Goal: Communication & Community: Answer question/provide support

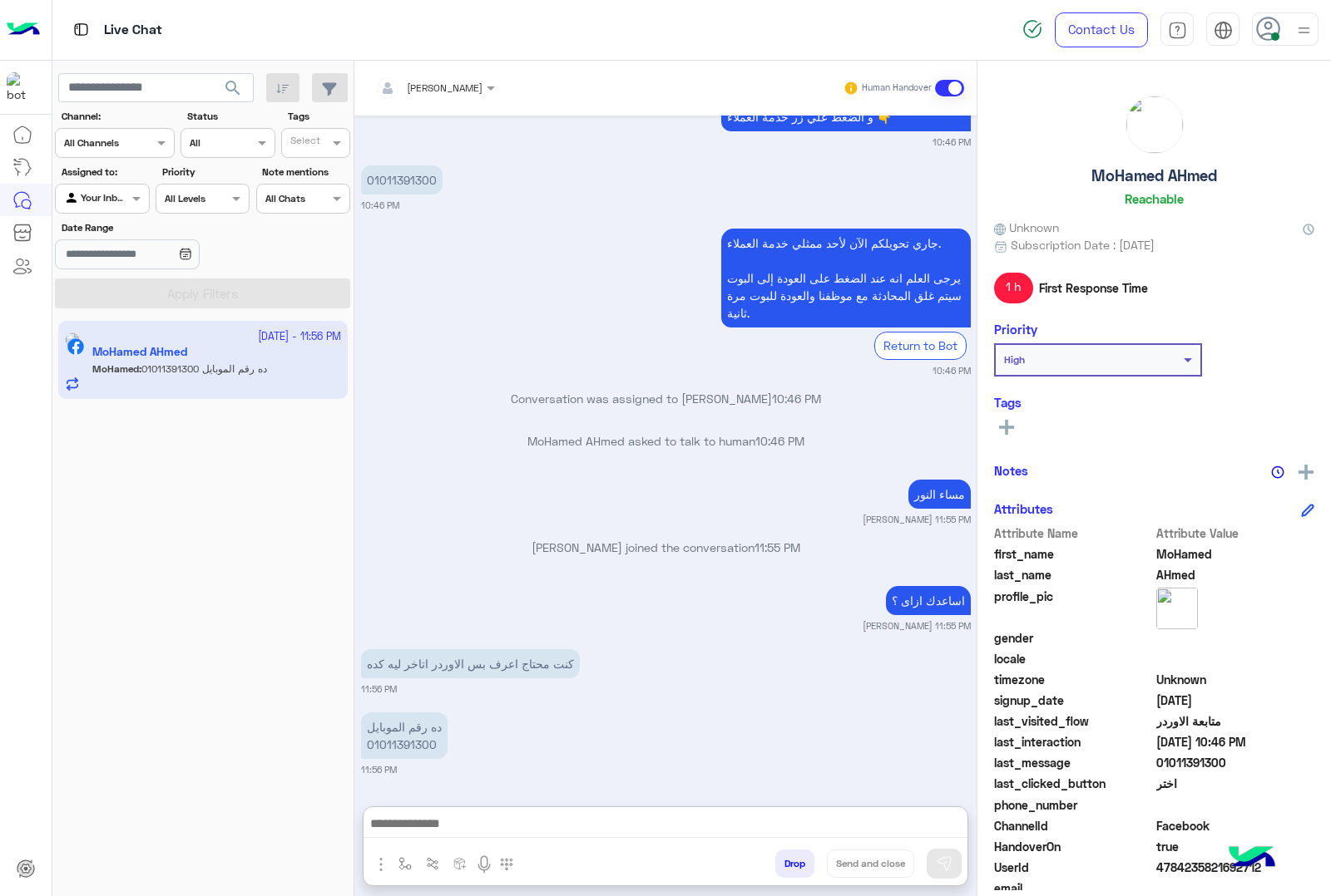
scroll to position [3168, 0]
type textarea "**********"
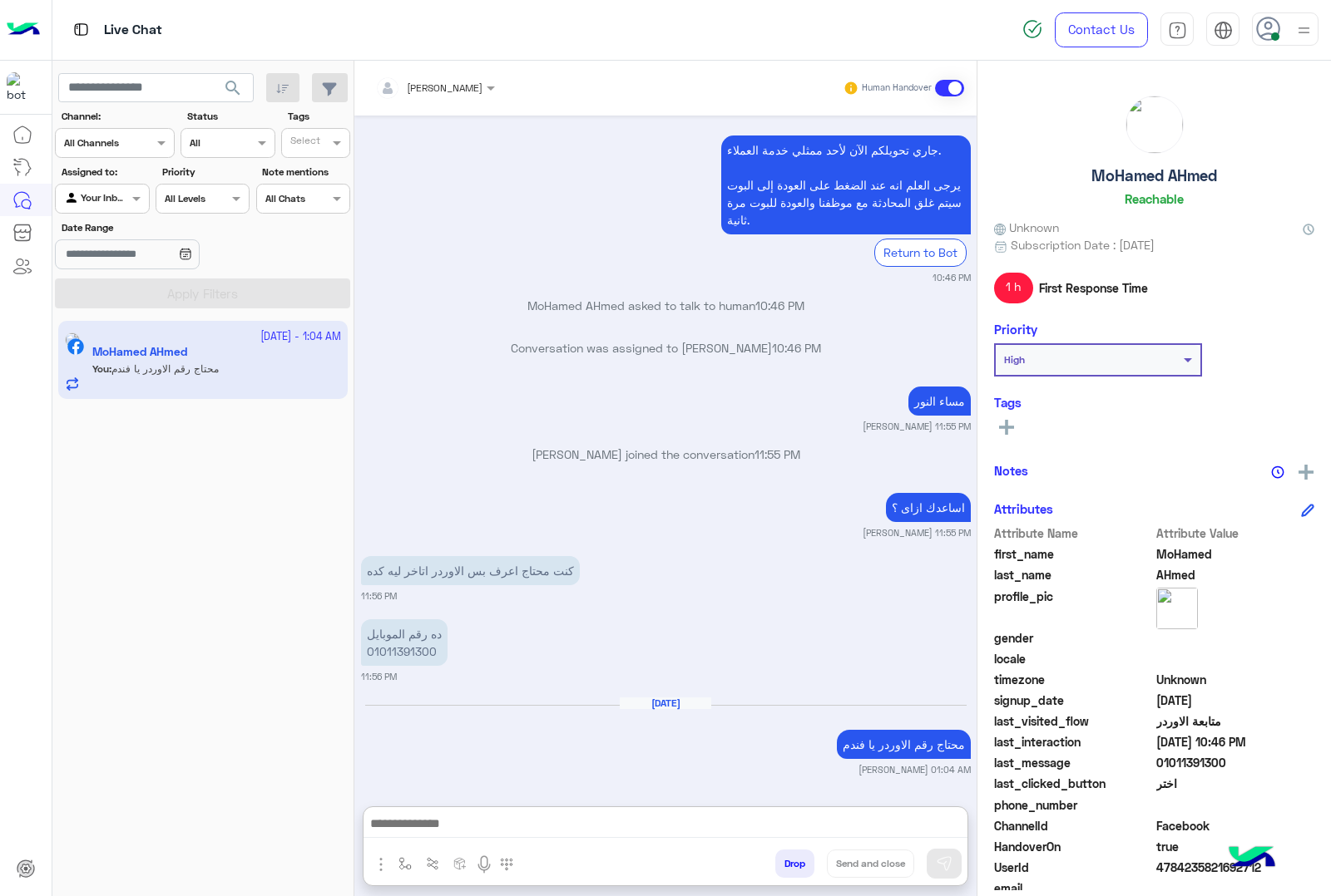
scroll to position [3325, 0]
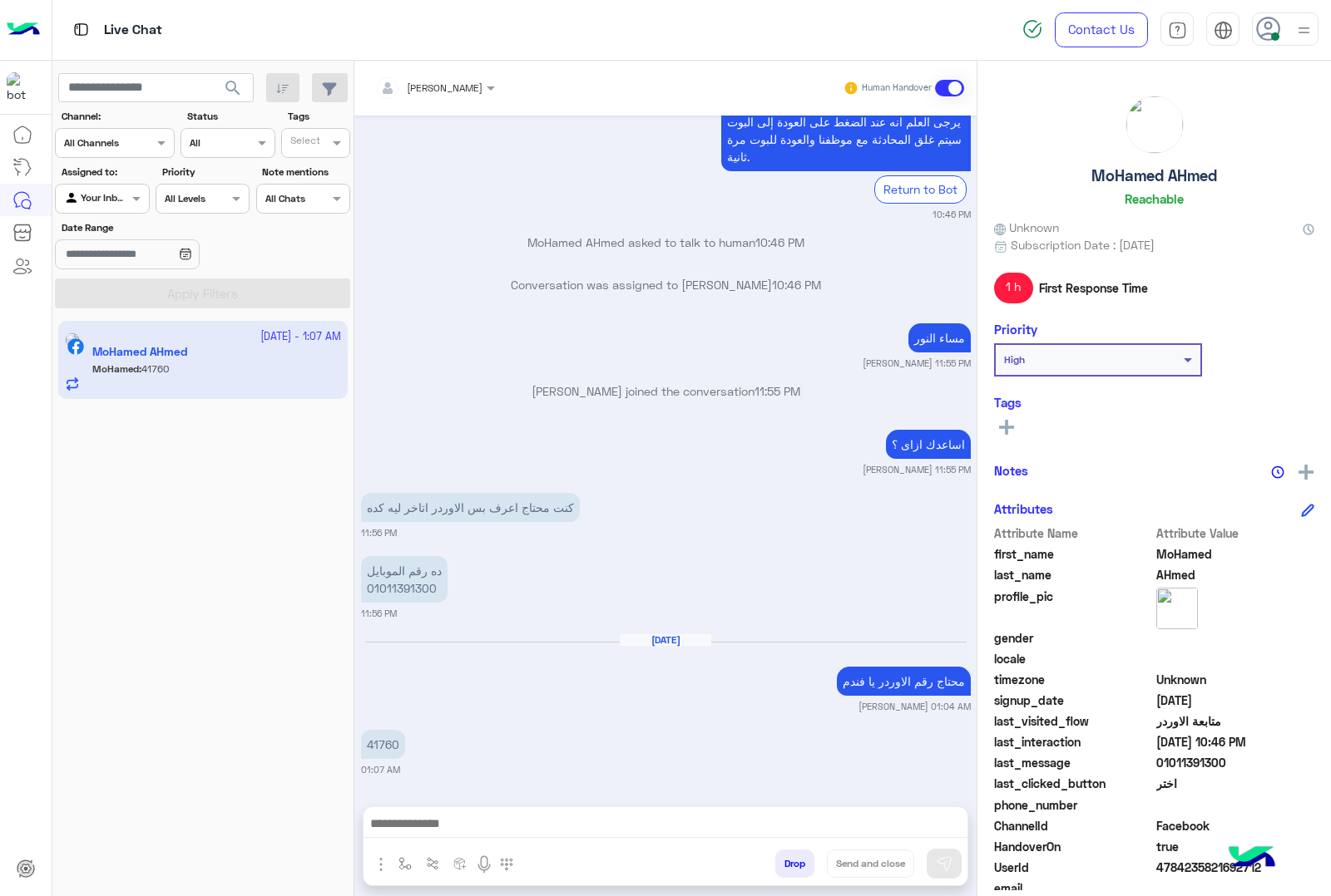
click at [372, 730] on p "41760" at bounding box center [383, 744] width 44 height 29
click at [372, 670] on div "[DATE] 01:36 AM عميلنا [PERSON_NAME] اهلا بيك في [GEOGRAPHIC_DATA]، برجاء الضغط…" at bounding box center [666, 452] width 622 height 674
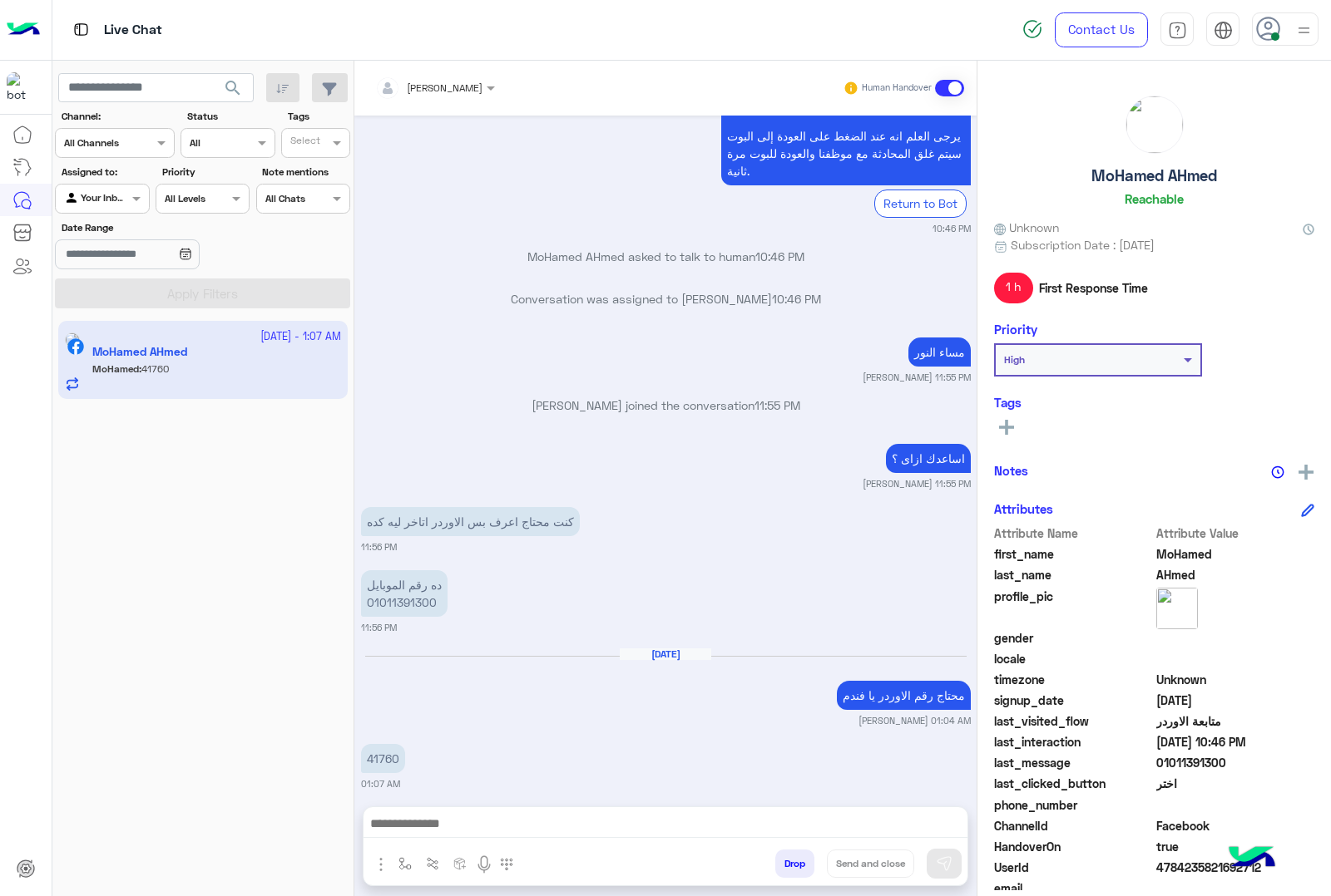
click at [382, 744] on p "41760" at bounding box center [383, 759] width 44 height 29
copy p "41760"
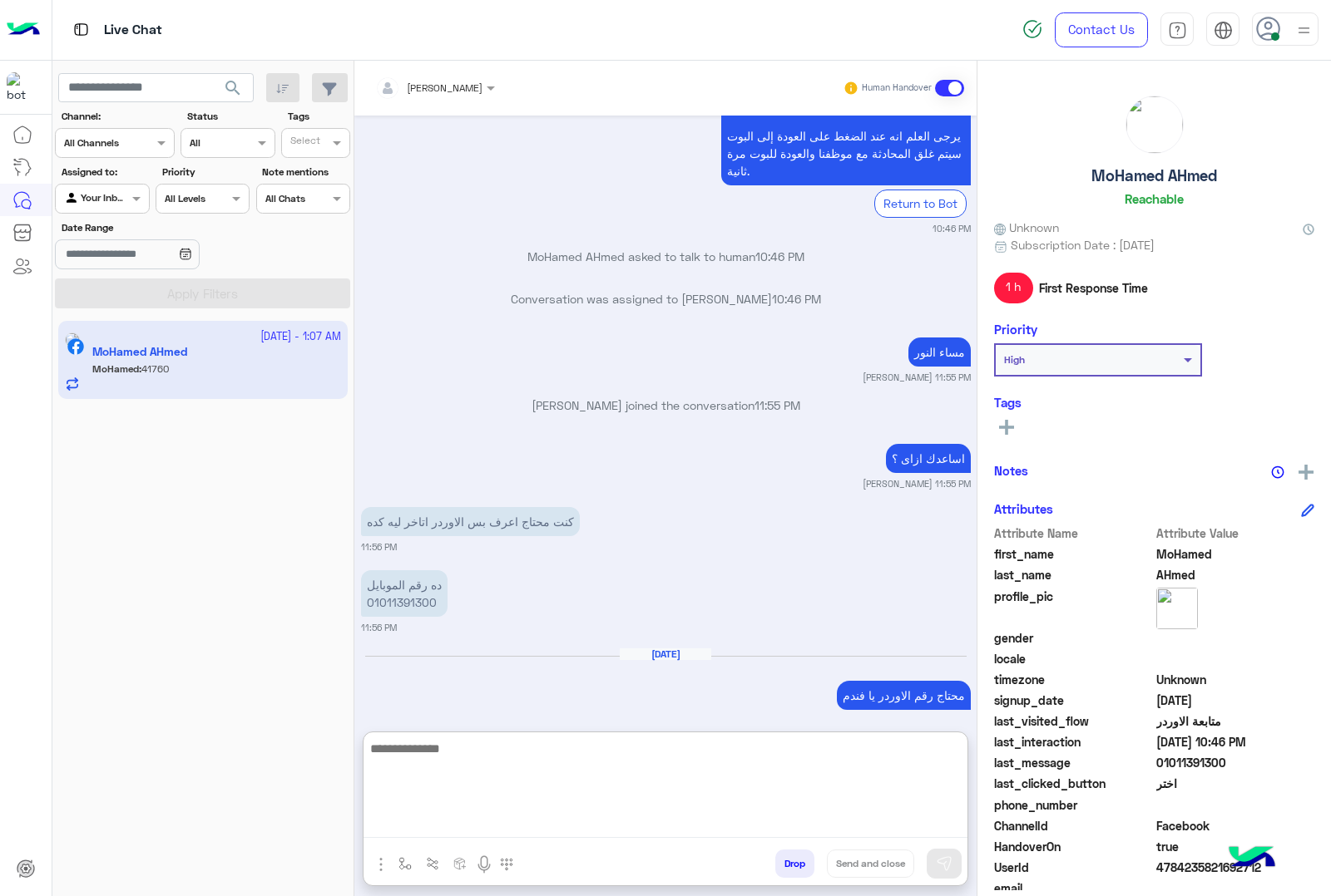
click at [544, 825] on textarea at bounding box center [665, 788] width 604 height 100
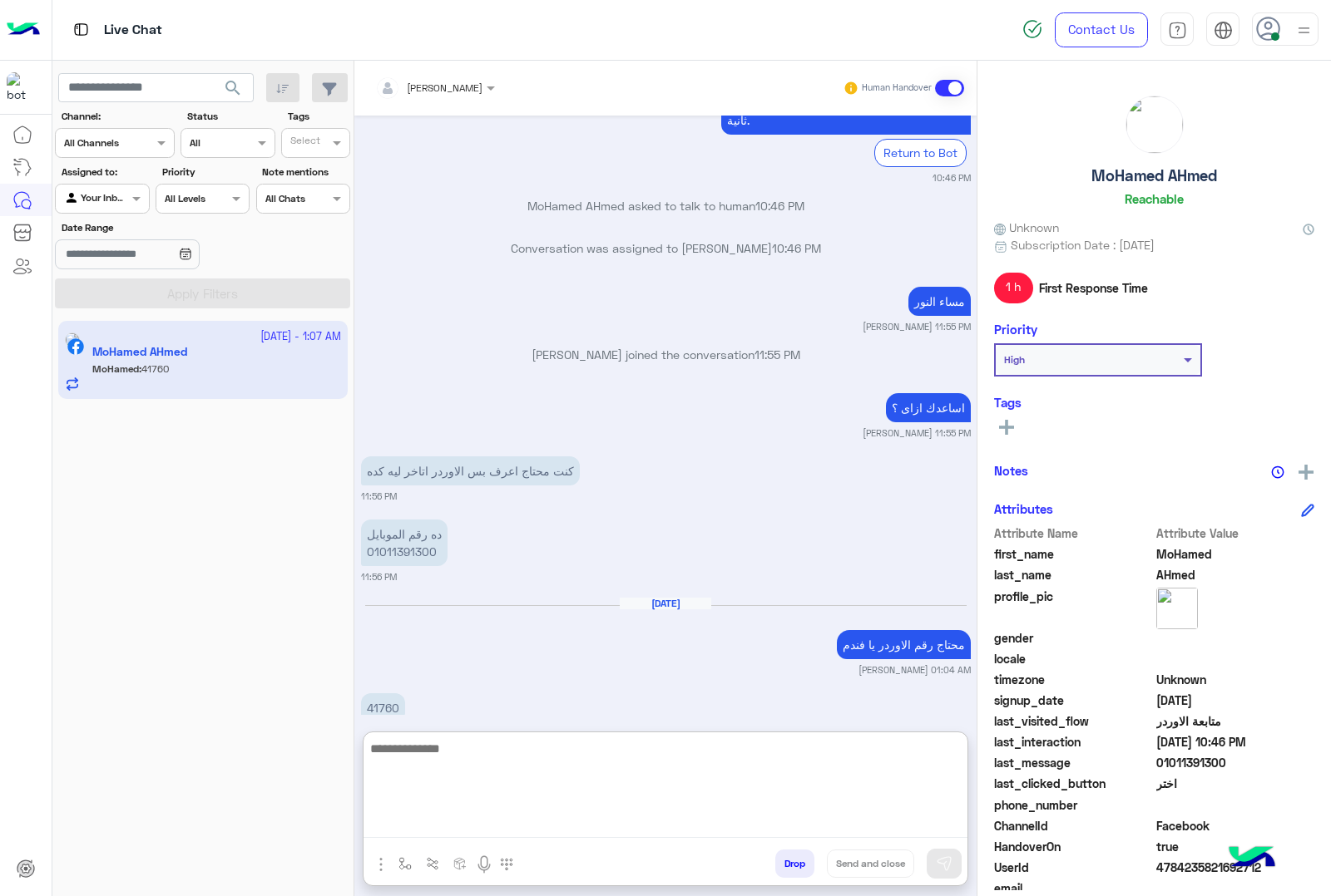
scroll to position [3325, 0]
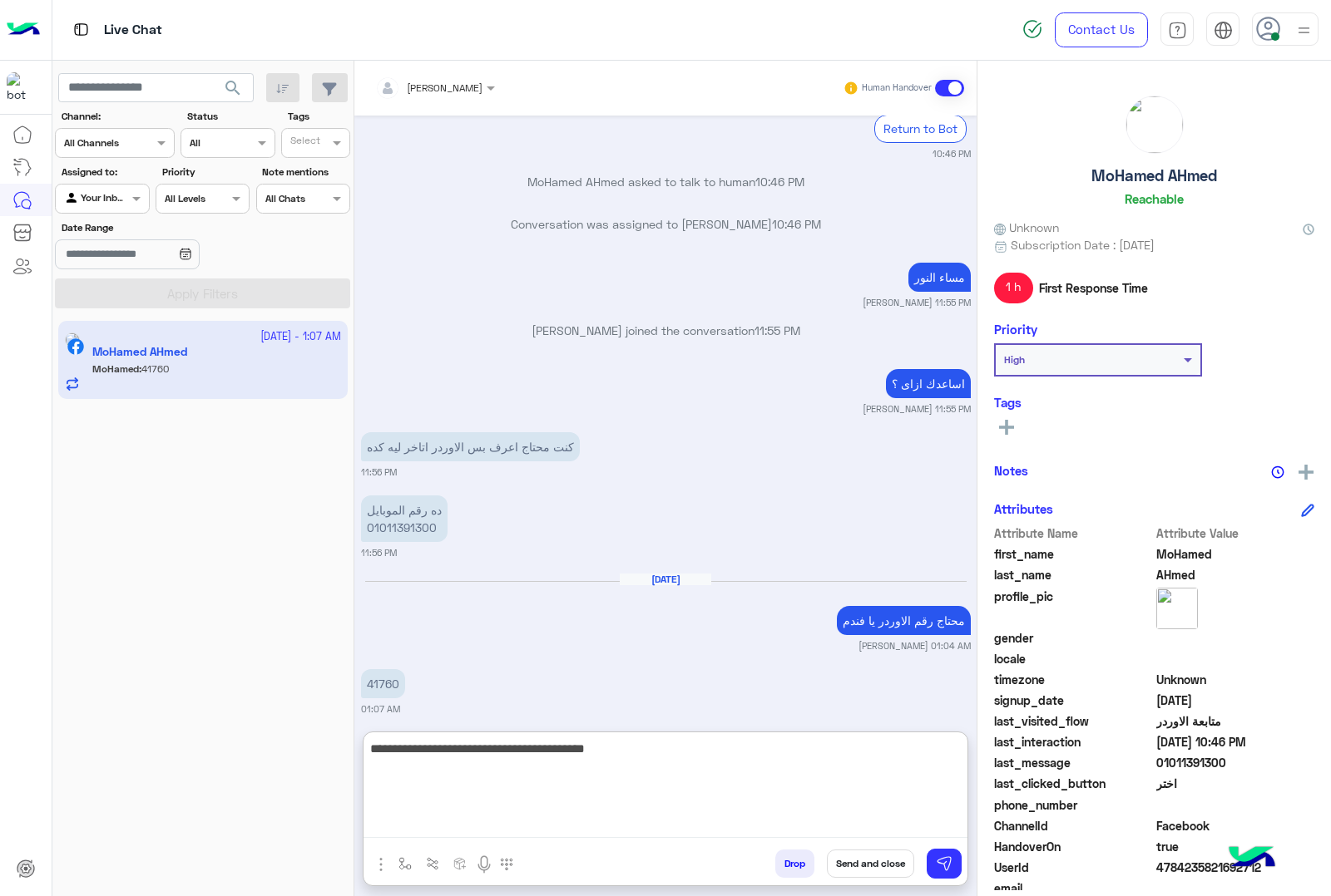
type textarea "**********"
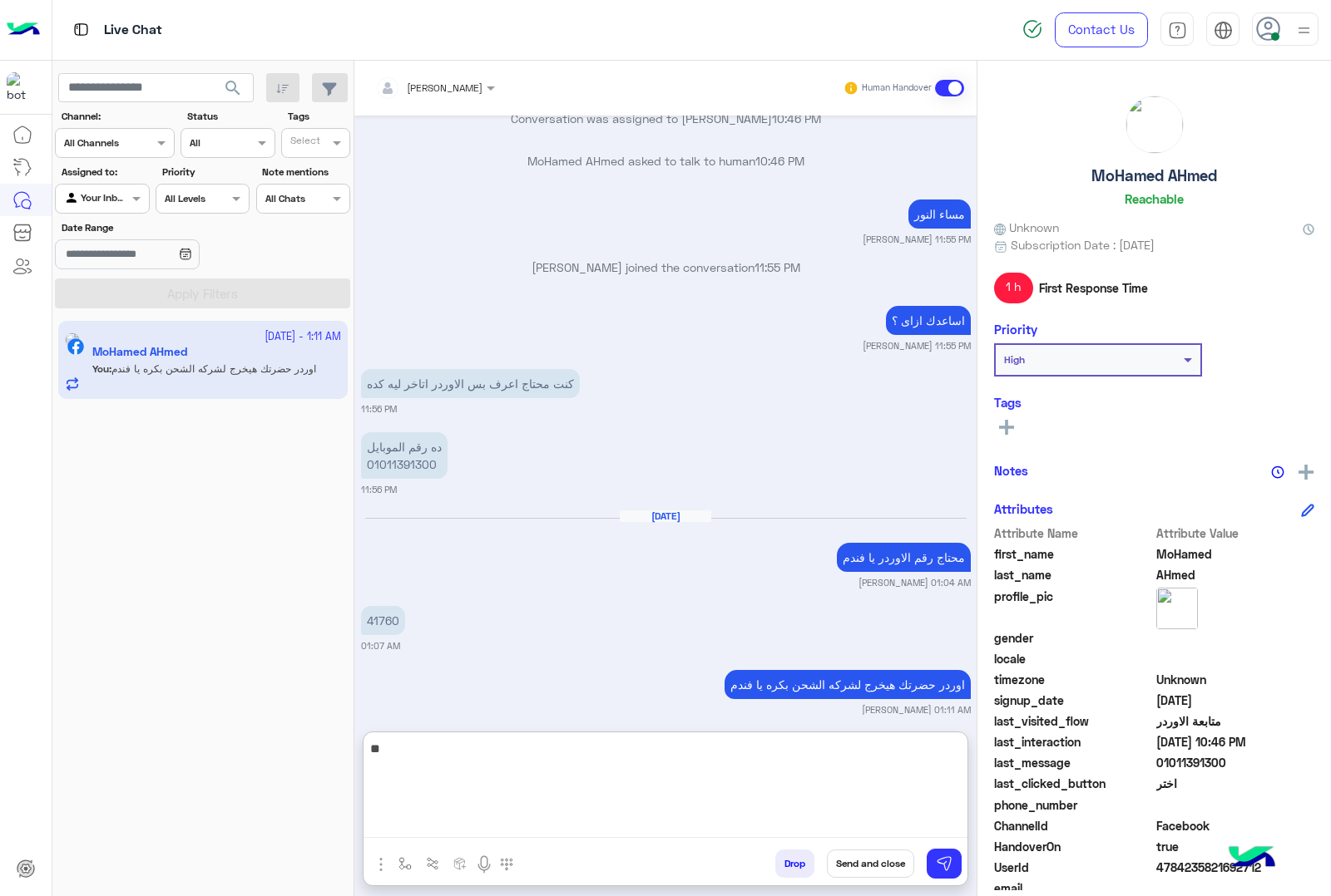
type textarea "*"
type textarea "**********"
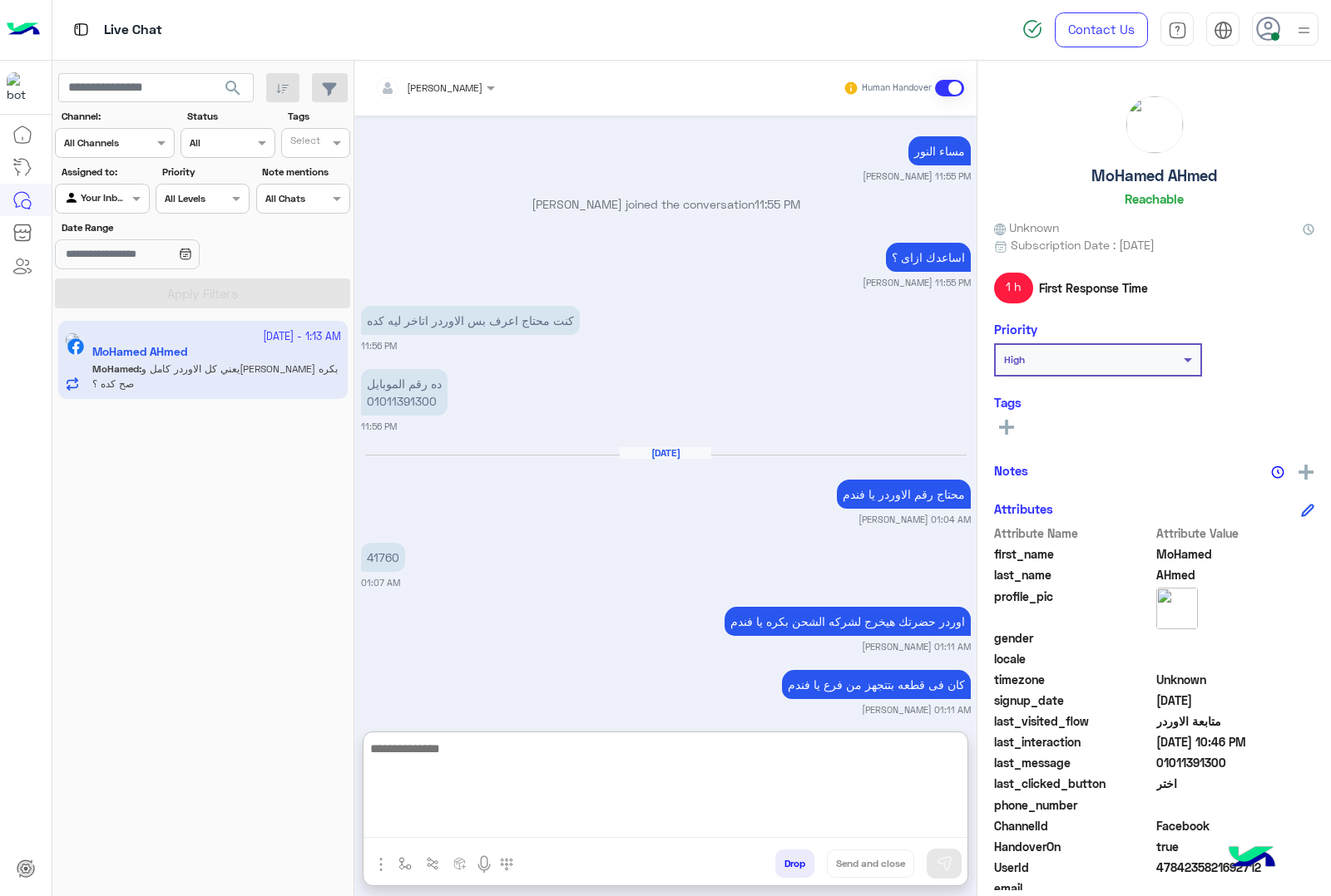
scroll to position [3515, 0]
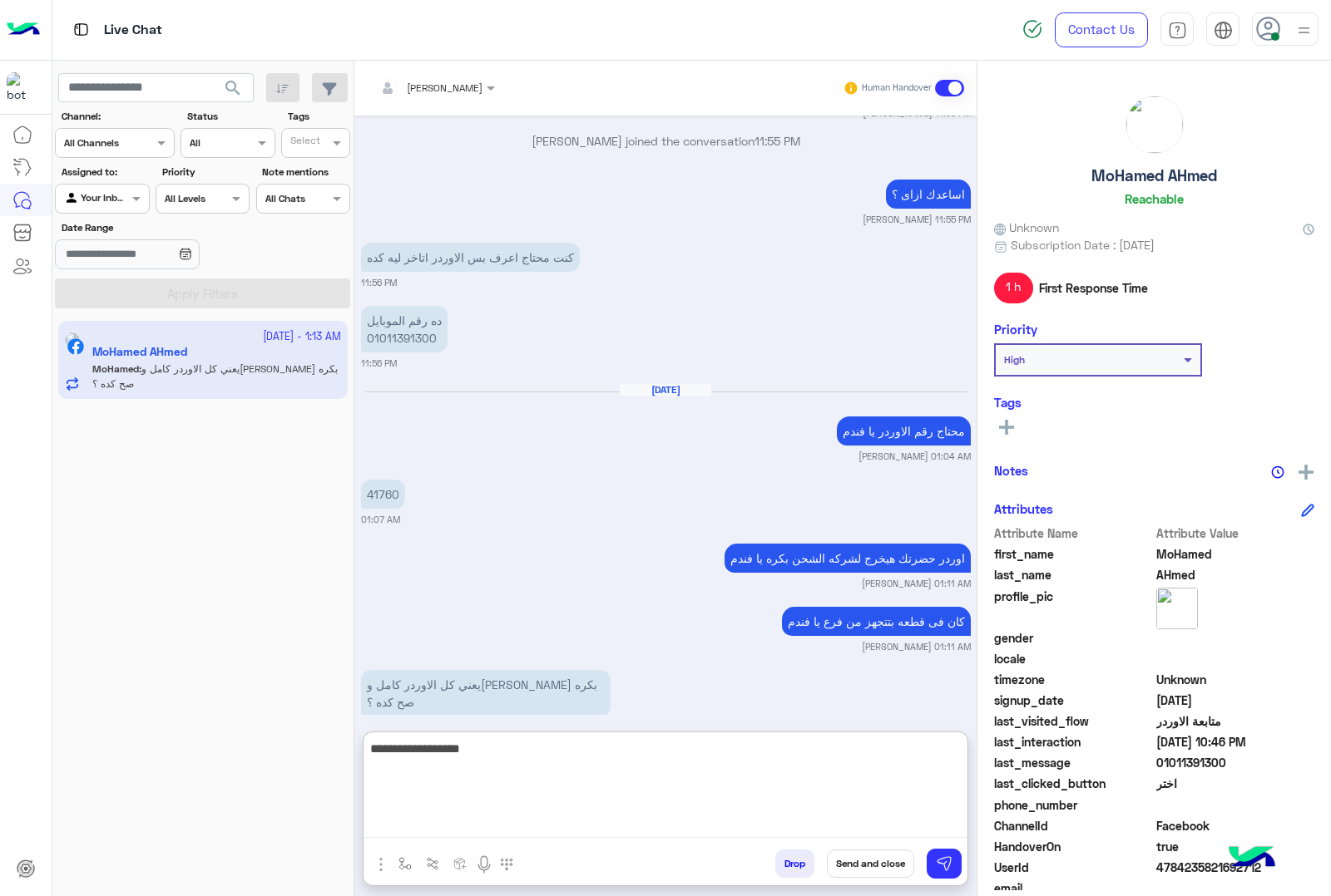
type textarea "**********"
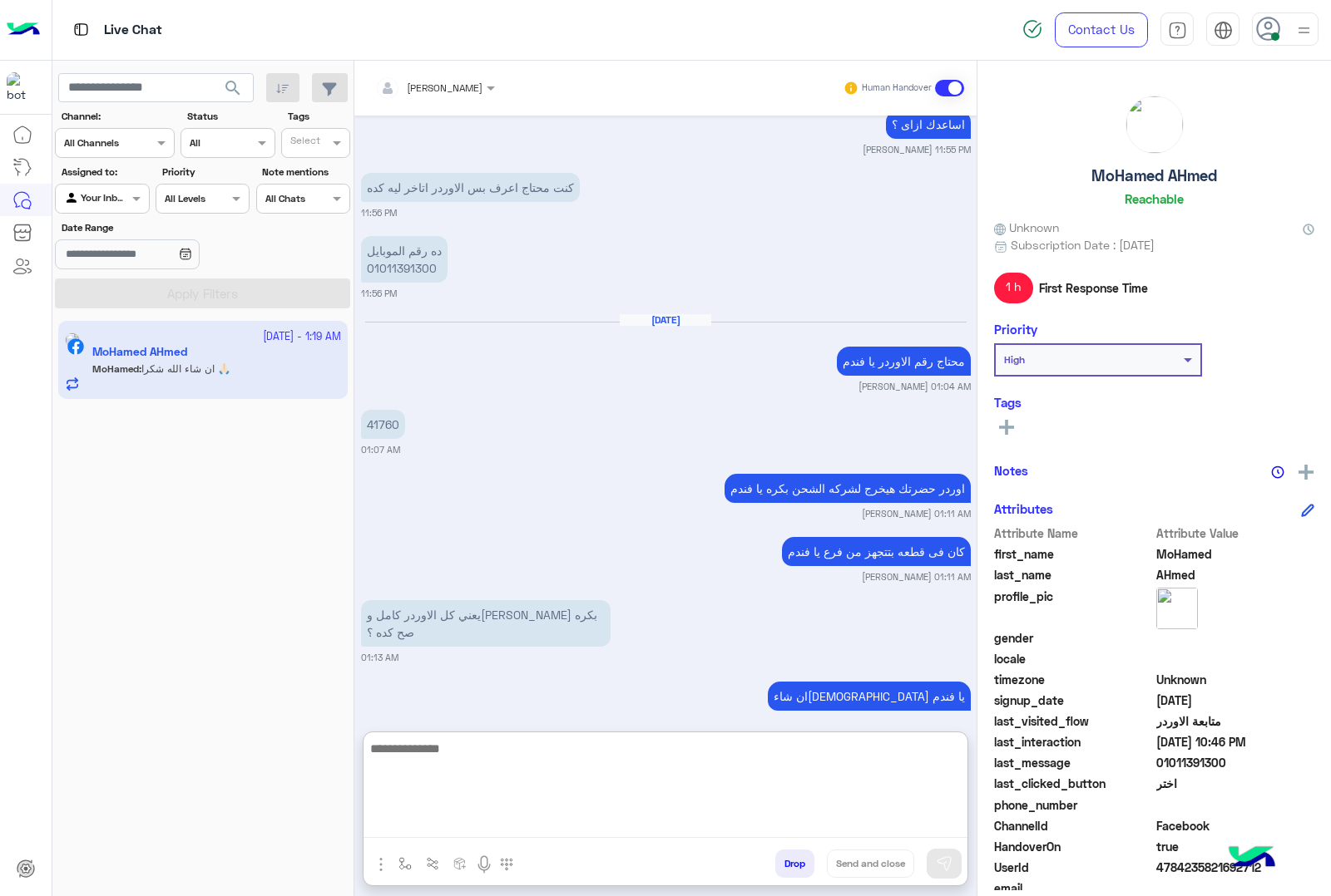
scroll to position [3659, 0]
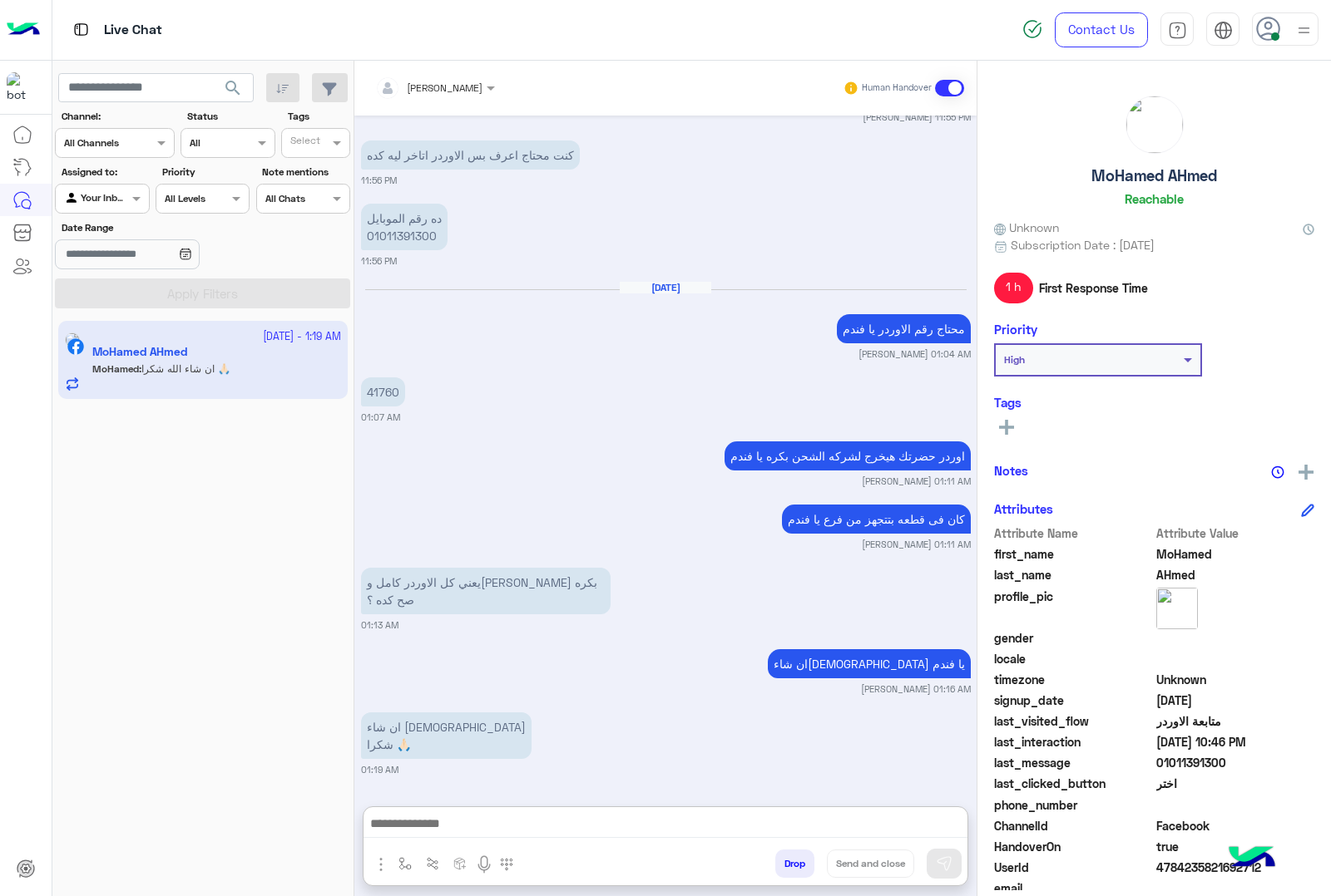
click at [1132, 171] on h5 "MoHamed AHmed" at bounding box center [1155, 176] width 126 height 19
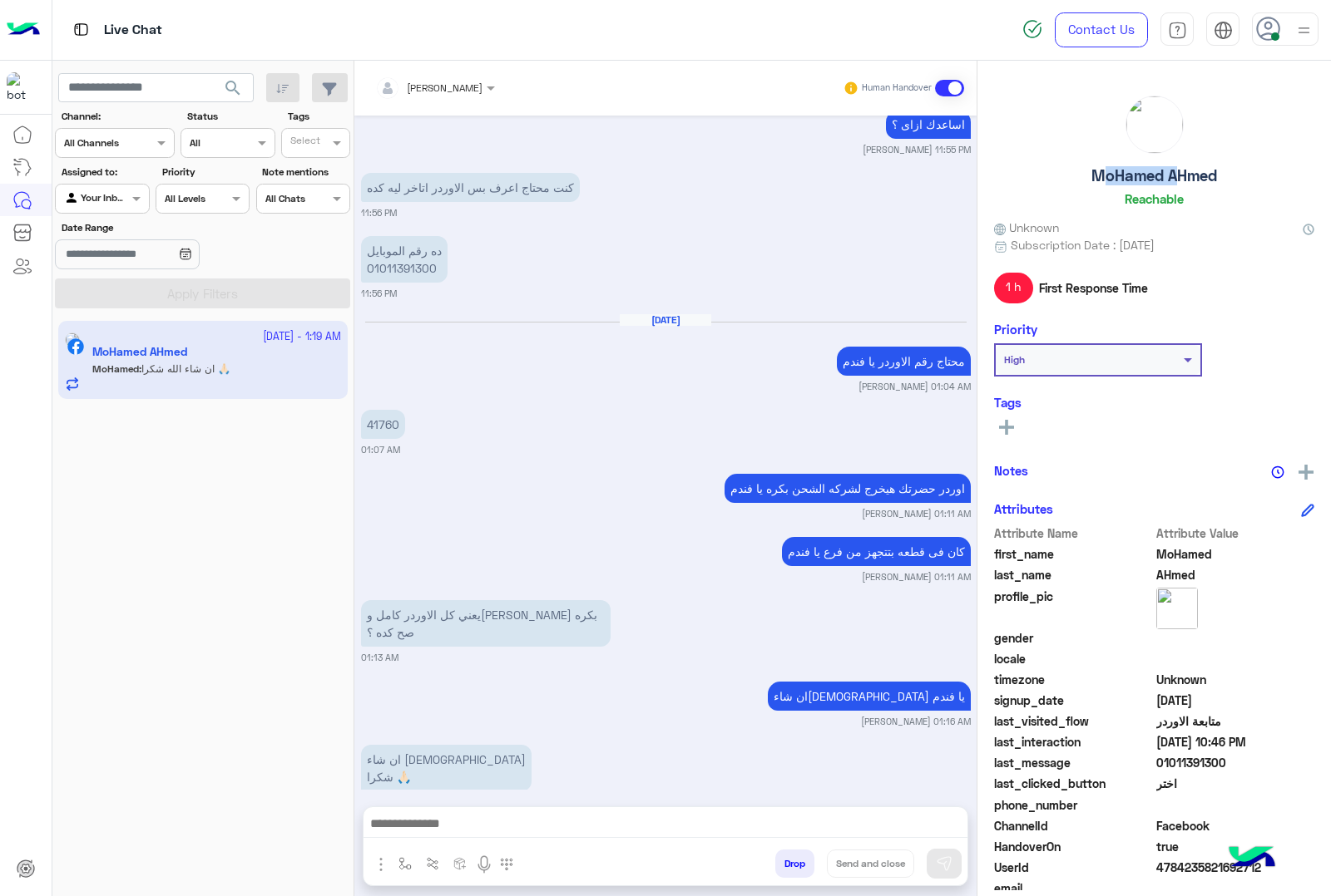
click at [1132, 171] on h5 "MoHamed AHmed" at bounding box center [1155, 176] width 126 height 19
copy h5 "MoHamed AHmed"
click at [1184, 866] on span "4784235821692712" at bounding box center [1235, 868] width 159 height 18
copy span "4784235821692712"
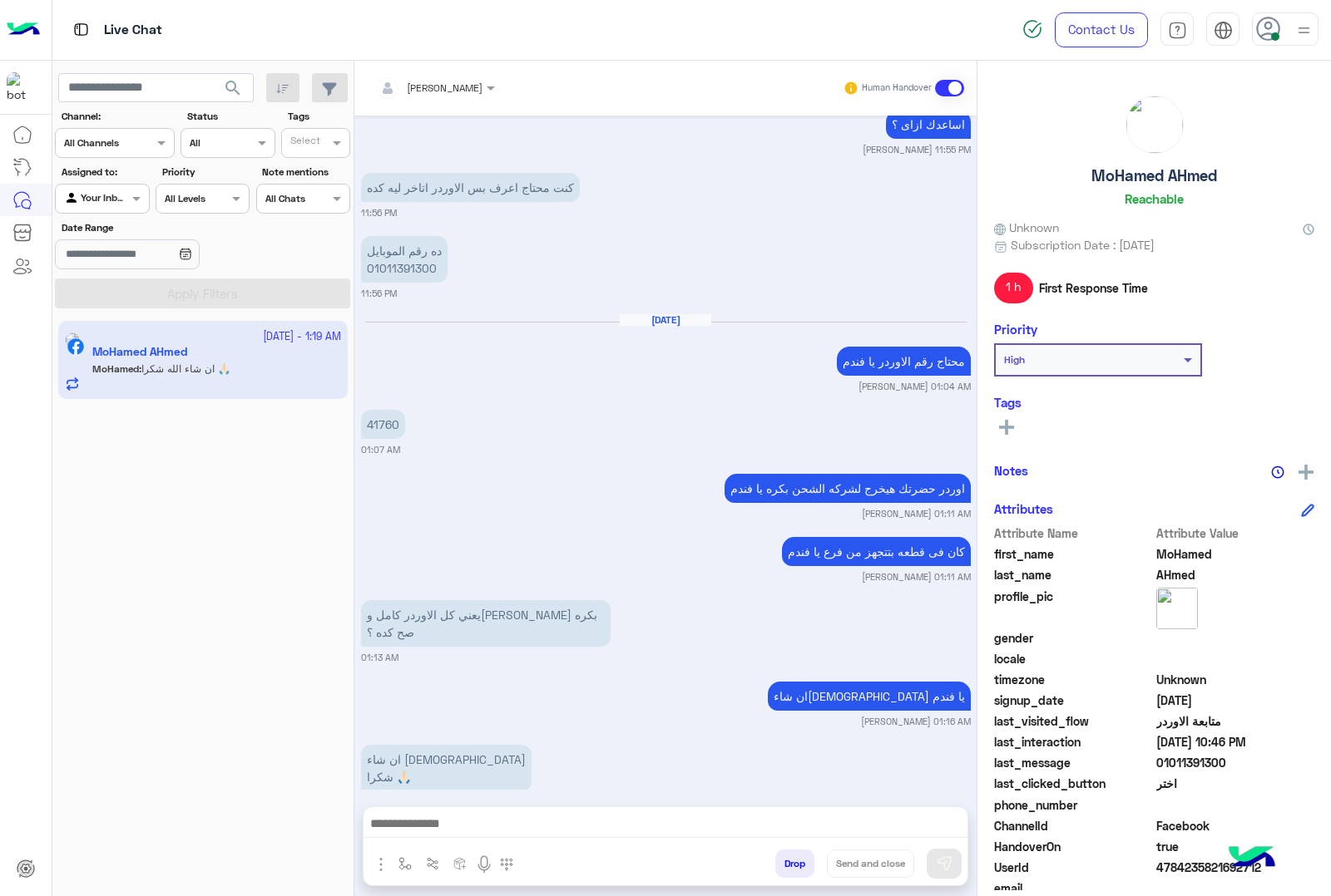
click at [796, 853] on button "Drop" at bounding box center [795, 864] width 39 height 28
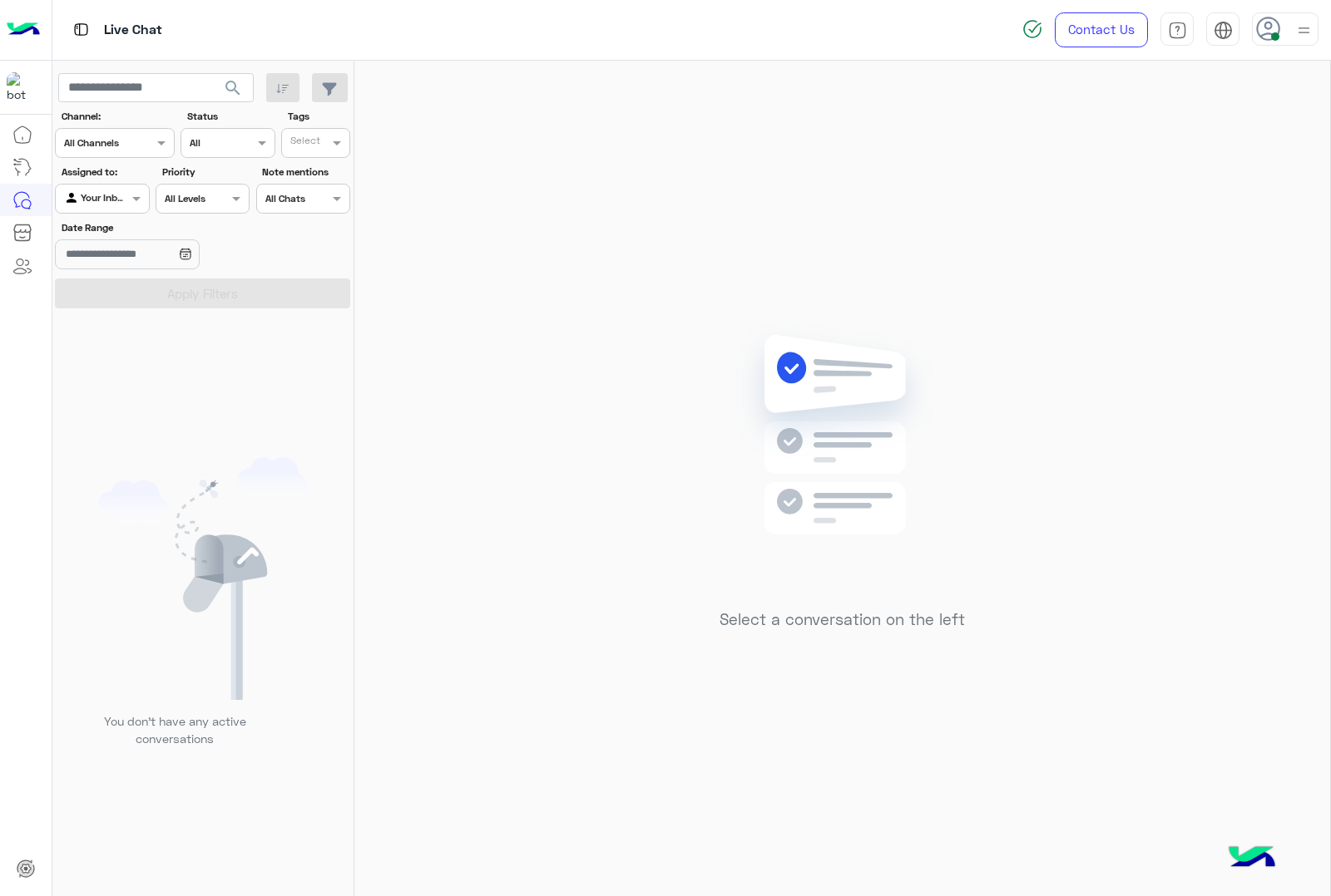
click at [1286, 30] on div at bounding box center [1285, 29] width 67 height 34
click at [1253, 234] on label "Offline" at bounding box center [1214, 237] width 181 height 30
click at [1311, 32] on img at bounding box center [1304, 31] width 20 height 19
